Goal: Answer question/provide support

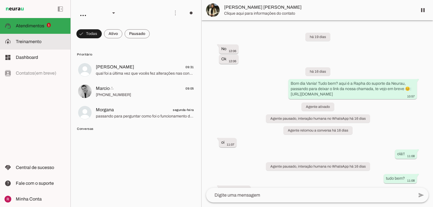
scroll to position [7418, 0]
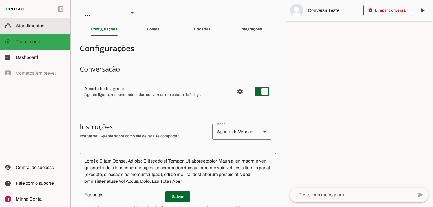
click at [29, 22] on md-item "support_agent Atendimentos Atendimentos" at bounding box center [35, 26] width 70 height 16
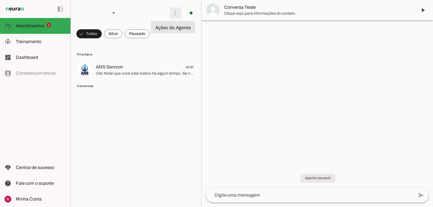
click at [172, 14] on span at bounding box center [175, 13] width 14 height 14
click at [0, 0] on slot "Ativar chats em massa" at bounding box center [0, 0] width 0 height 0
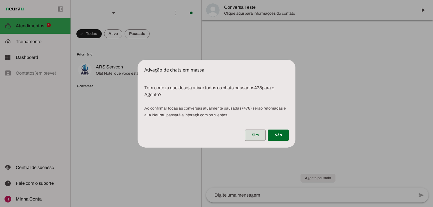
click at [254, 132] on span at bounding box center [255, 135] width 21 height 14
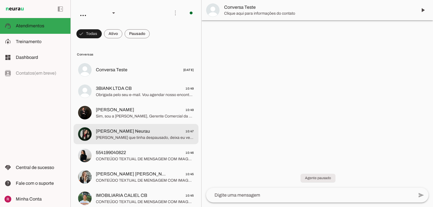
click at [127, 134] on span "[PERSON_NAME] Neurau" at bounding box center [123, 131] width 54 height 7
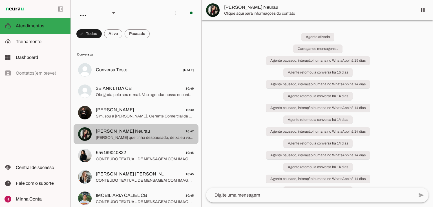
click at [140, 30] on span at bounding box center [136, 34] width 25 height 14
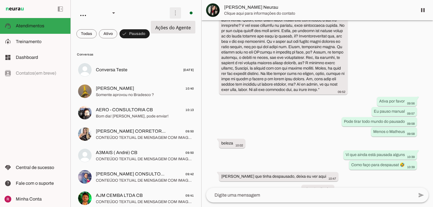
click at [173, 10] on span at bounding box center [175, 13] width 14 height 14
click at [0, 0] on slot "Ativar chats em massa" at bounding box center [0, 0] width 0 height 0
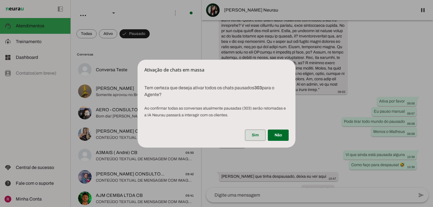
click at [261, 136] on span at bounding box center [255, 135] width 21 height 14
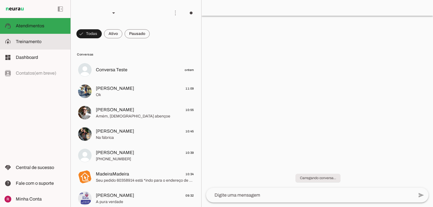
click at [42, 43] on slot at bounding box center [41, 41] width 50 height 7
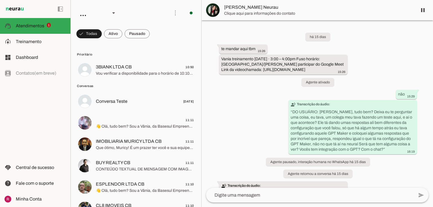
scroll to position [5973, 0]
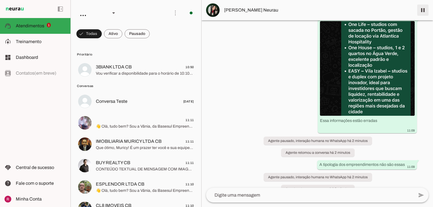
click at [422, 7] on span at bounding box center [423, 10] width 14 height 14
click at [14, 45] on md-item "model_training Treinamento Treinamento" at bounding box center [35, 42] width 70 height 16
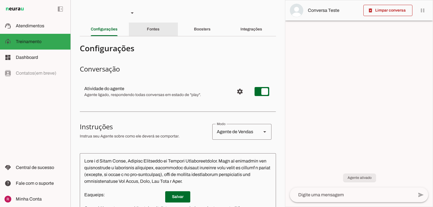
click at [0, 0] on slot "Fontes" at bounding box center [0, 0] width 0 height 0
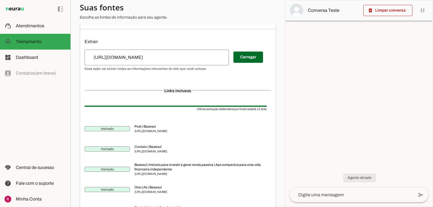
scroll to position [68, 0]
